Goal: Contribute content

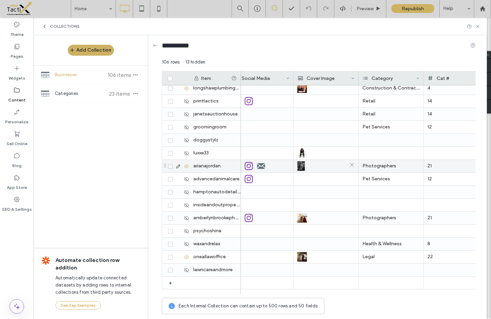
click at [302, 168] on img at bounding box center [301, 166] width 8 height 10
click at [302, 166] on img at bounding box center [301, 167] width 8 height 10
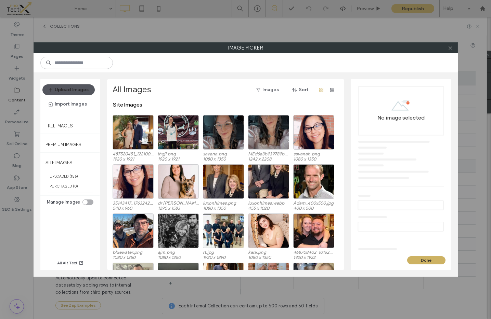
click at [49, 91] on icon "button" at bounding box center [50, 89] width 5 height 5
click at [65, 93] on button "Upload Images" at bounding box center [68, 89] width 52 height 11
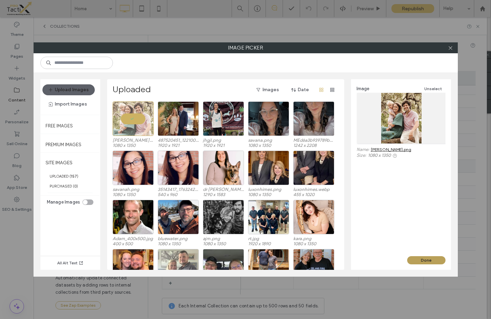
click at [427, 260] on button "Done" at bounding box center [426, 260] width 38 height 8
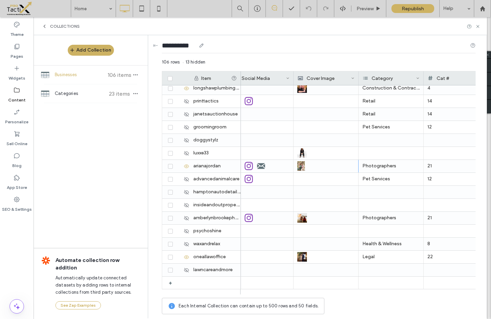
click at [269, 46] on div "**********" at bounding box center [319, 47] width 314 height 13
click at [416, 9] on span "Republish" at bounding box center [412, 9] width 22 height 6
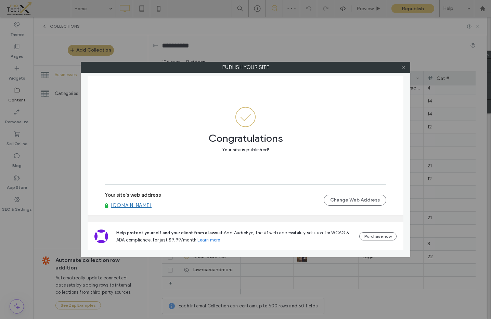
click at [358, 74] on div "Publish your site Congratulations Your site is published! Your site's web addre…" at bounding box center [245, 160] width 329 height 196
click at [402, 68] on icon at bounding box center [402, 67] width 5 height 5
